Goal: Task Accomplishment & Management: Manage account settings

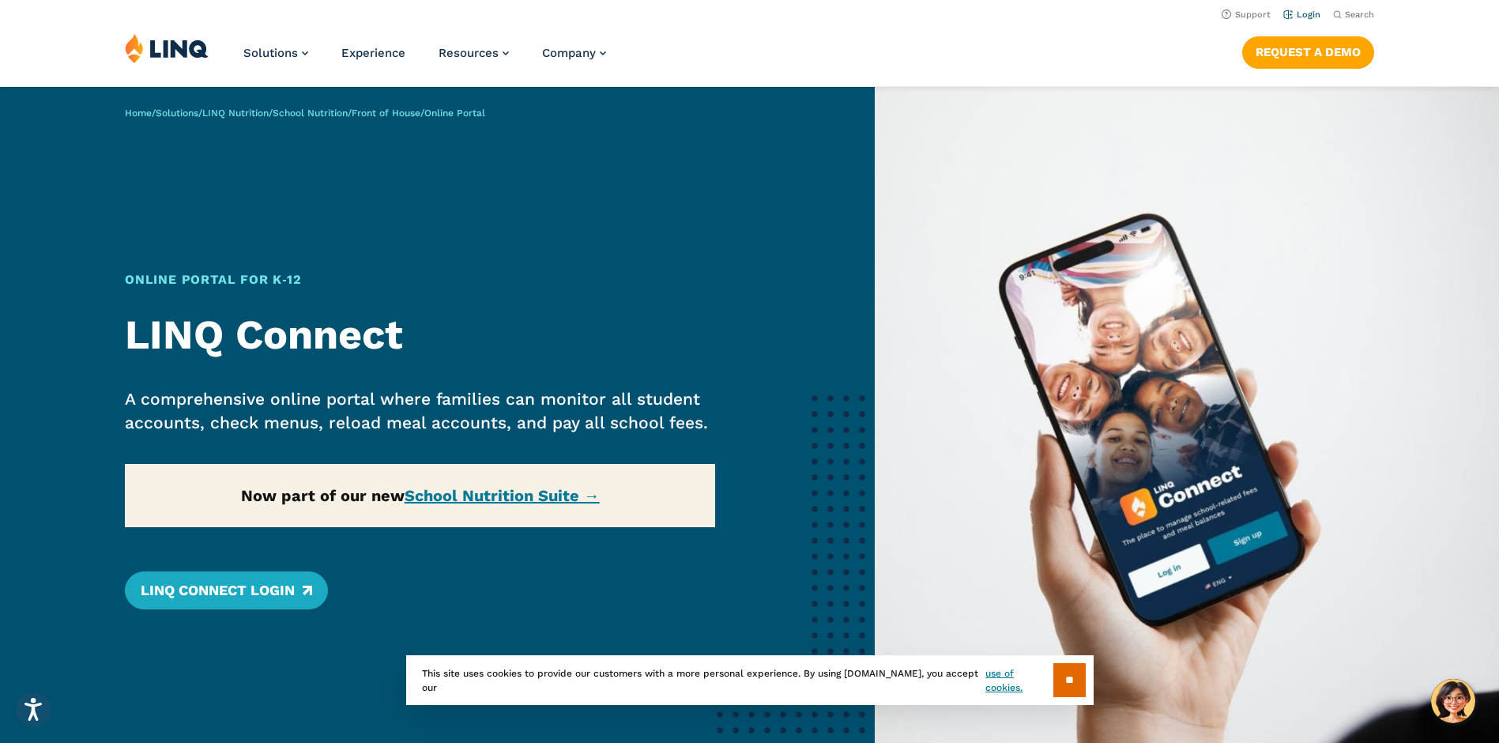
click at [1312, 14] on link "Login" at bounding box center [1301, 14] width 37 height 10
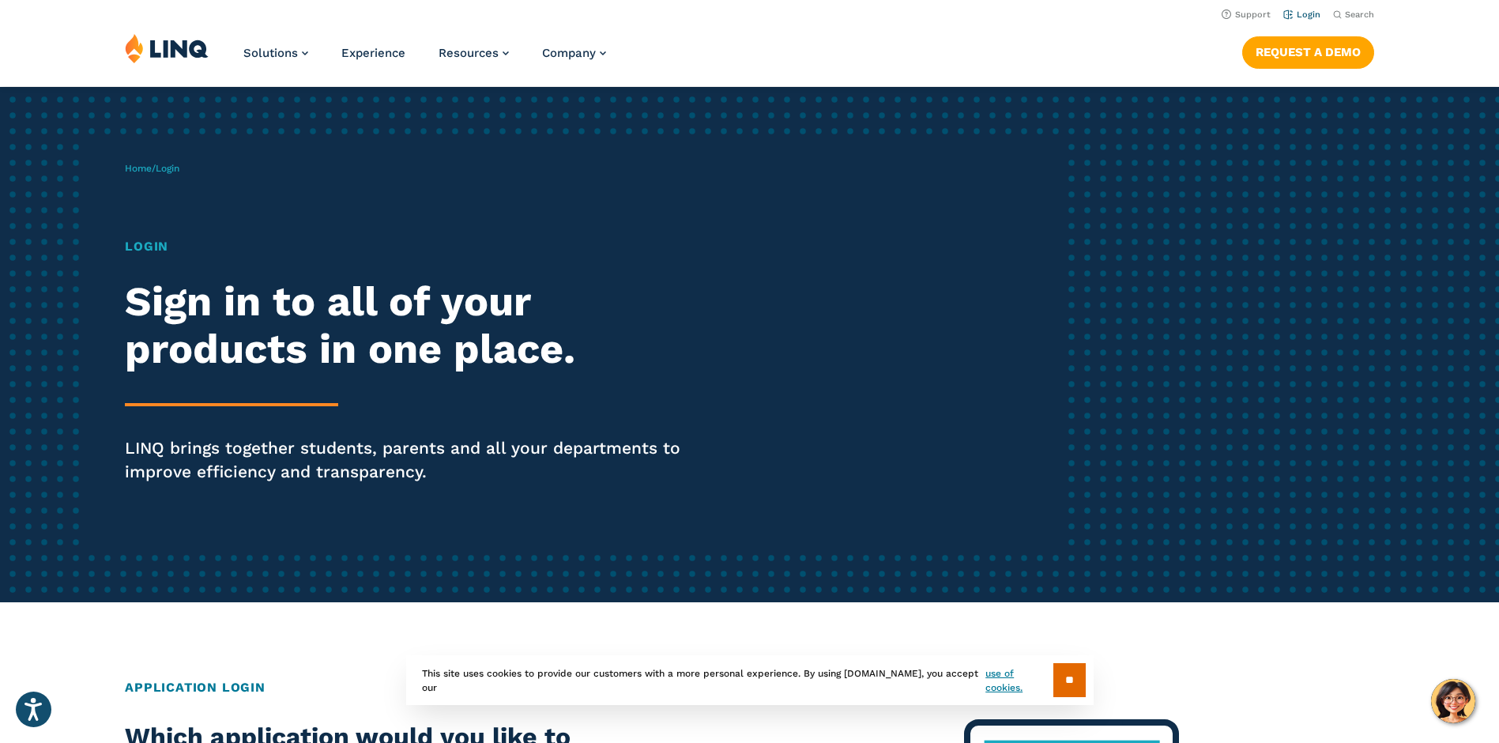
click at [1309, 14] on link "Login" at bounding box center [1301, 14] width 37 height 10
click at [158, 247] on h1 "Login" at bounding box center [414, 246] width 578 height 19
click at [180, 329] on h2 "Sign in to all of your products in one place." at bounding box center [414, 325] width 578 height 95
click at [139, 164] on link "Home" at bounding box center [138, 168] width 27 height 11
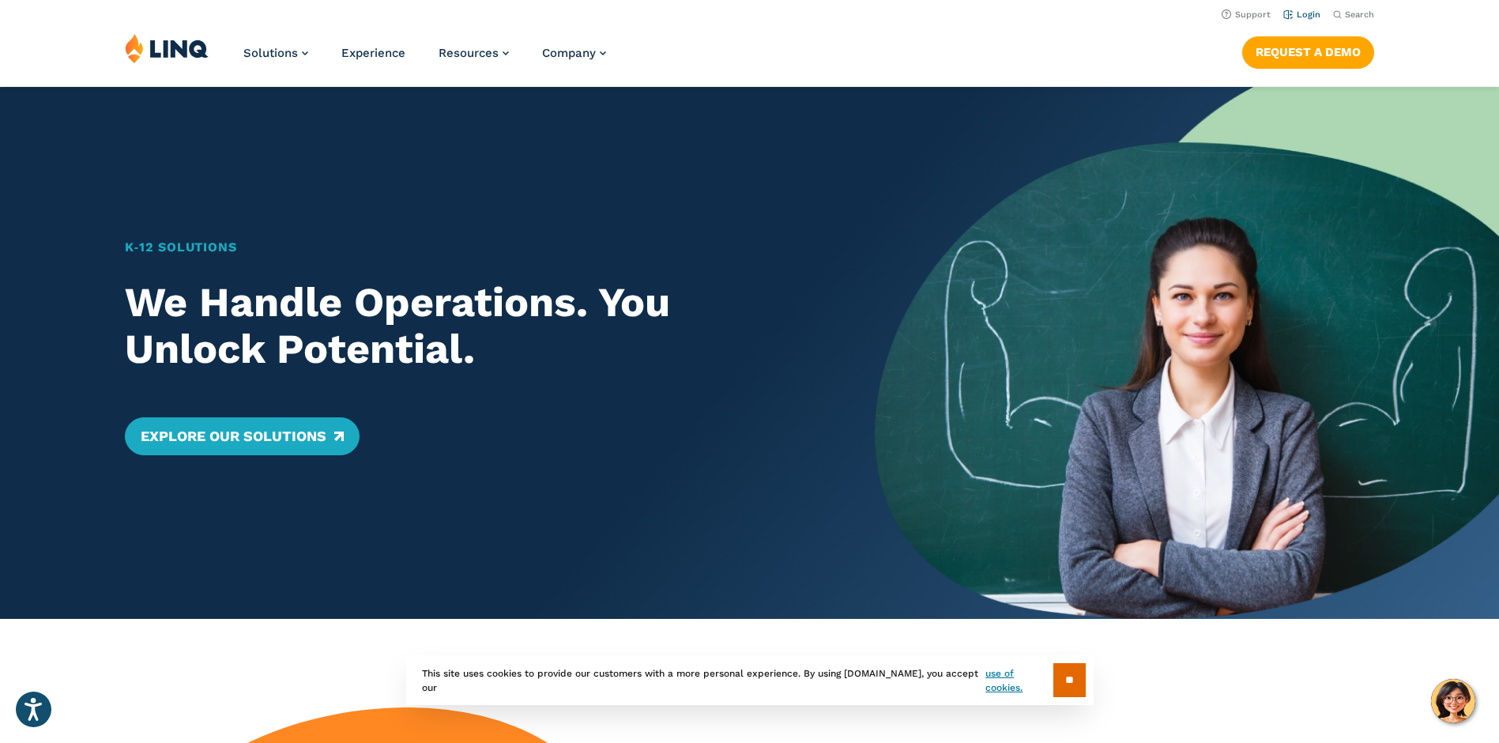
click at [1292, 13] on link "Login" at bounding box center [1301, 14] width 37 height 10
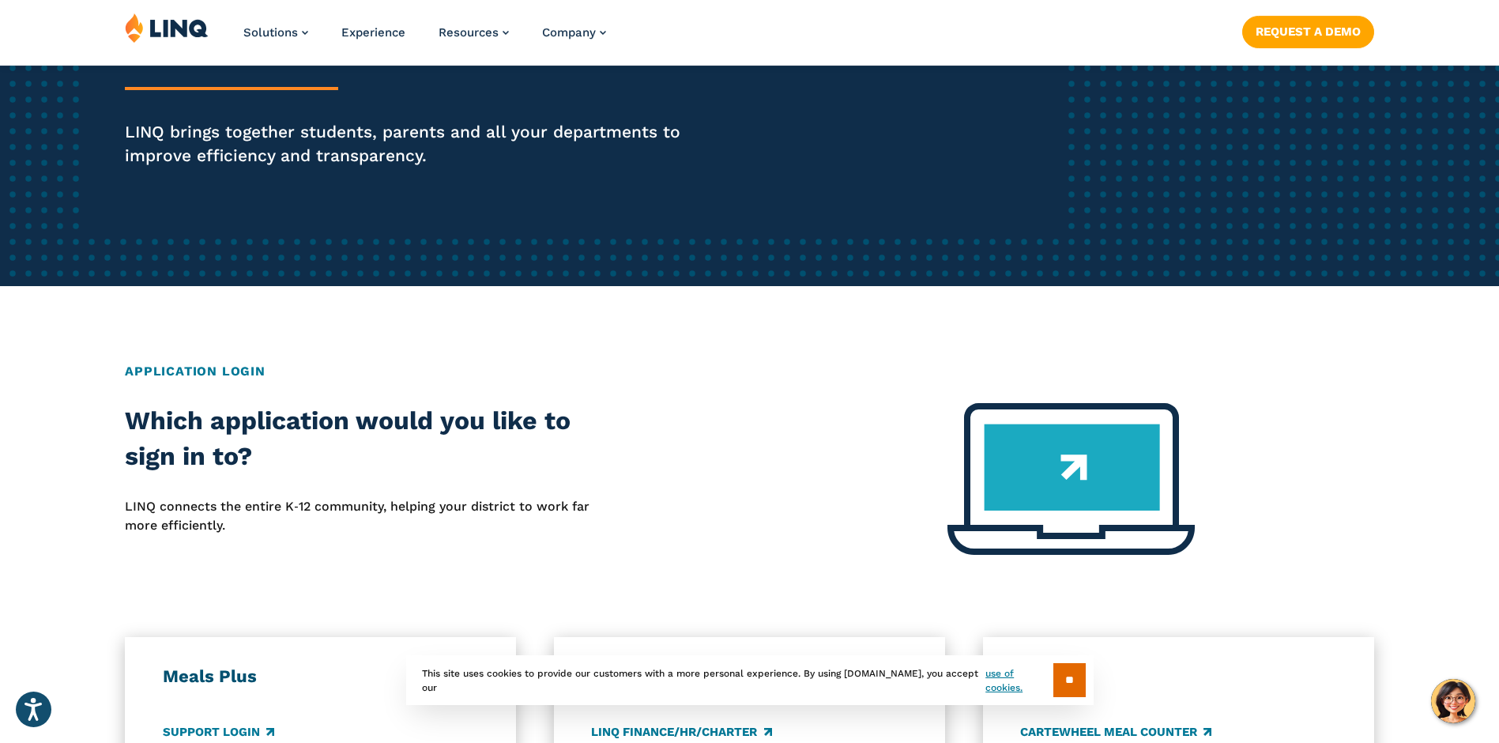
scroll to position [632, 0]
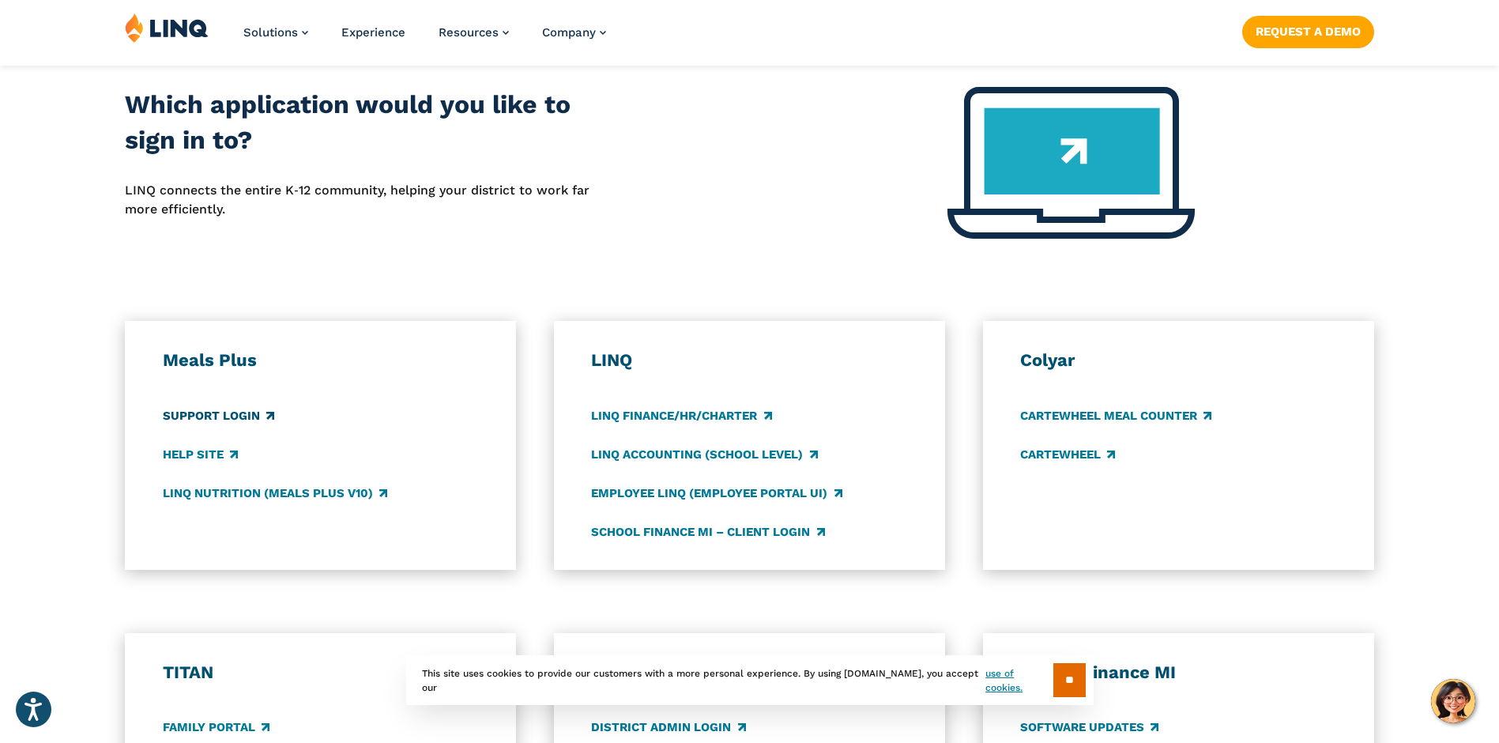
click at [237, 412] on link "Support Login" at bounding box center [218, 415] width 111 height 17
